Goal: Check status: Check status

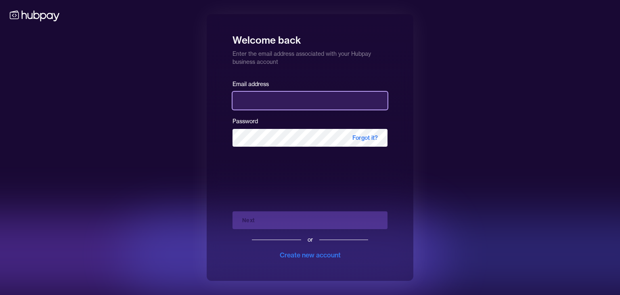
type input "**********"
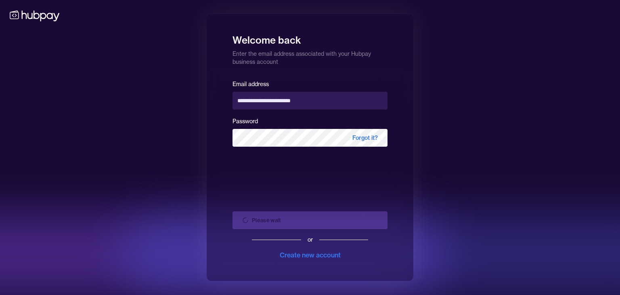
click at [346, 222] on div "Please wait or Create new account" at bounding box center [310, 232] width 155 height 55
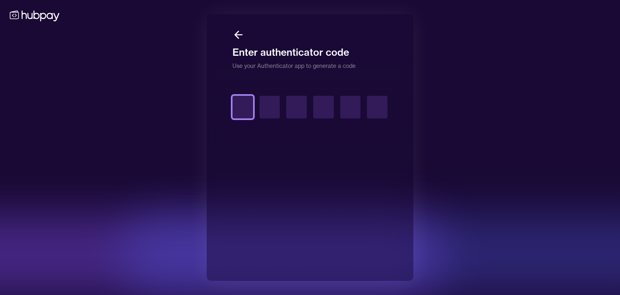
click at [249, 107] on input "text" at bounding box center [243, 107] width 21 height 23
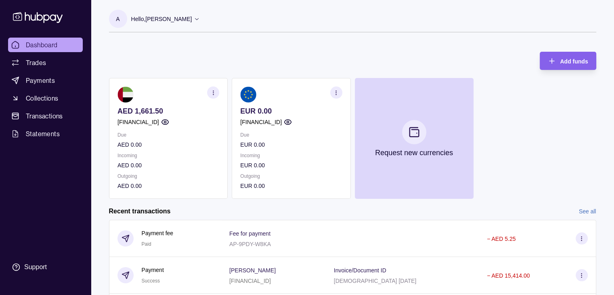
click at [339, 87] on section "EUR 0.00 [FINANCIAL_ID] Due EUR 0.00 Incoming EUR 0.00 Outgoing EUR 0.00" at bounding box center [291, 138] width 119 height 121
click at [340, 88] on section "button" at bounding box center [336, 92] width 12 height 12
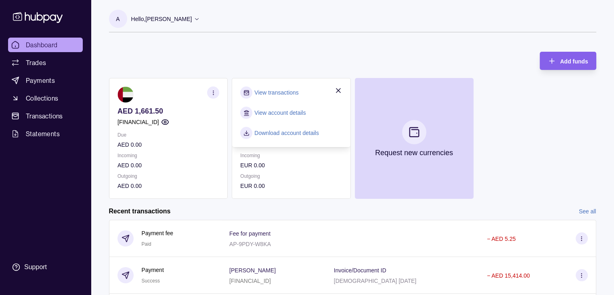
click at [277, 113] on link "View account details" at bounding box center [279, 112] width 51 height 9
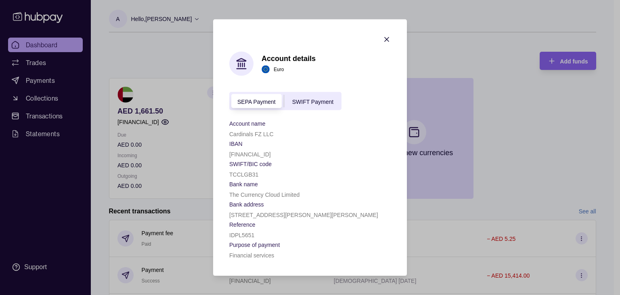
click at [387, 40] on icon "button" at bounding box center [387, 40] width 8 height 8
